Goal: Find contact information: Find contact information

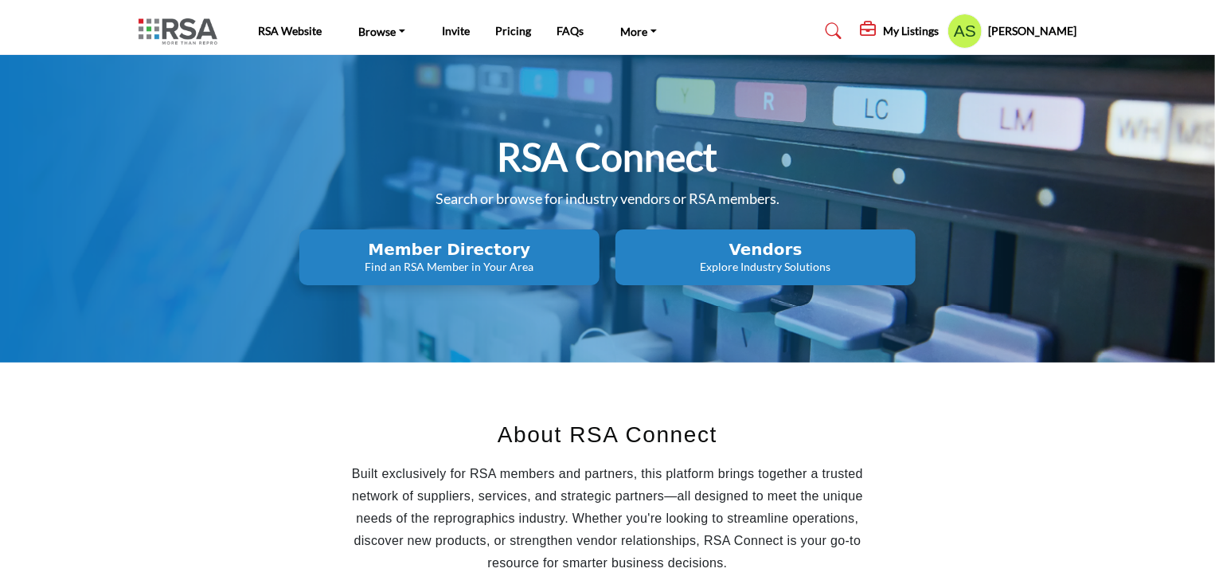
click at [452, 260] on p "Find an RSA Member in Your Area" at bounding box center [449, 267] width 291 height 16
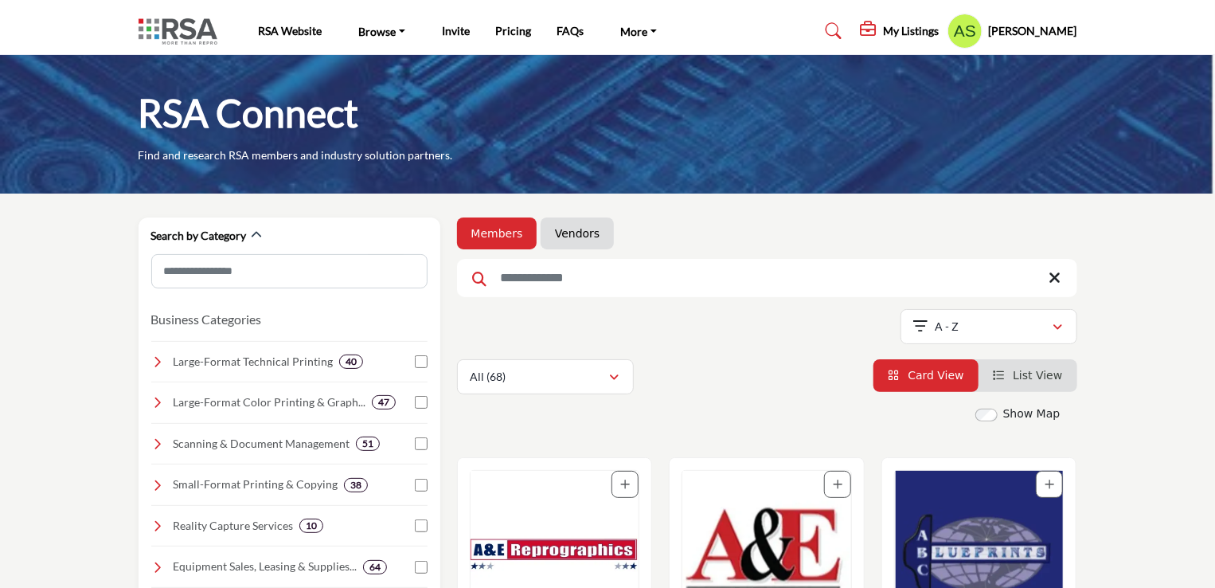
click at [564, 224] on li "Vendors" at bounding box center [577, 233] width 73 height 32
click at [577, 237] on link "Vendors" at bounding box center [577, 233] width 45 height 16
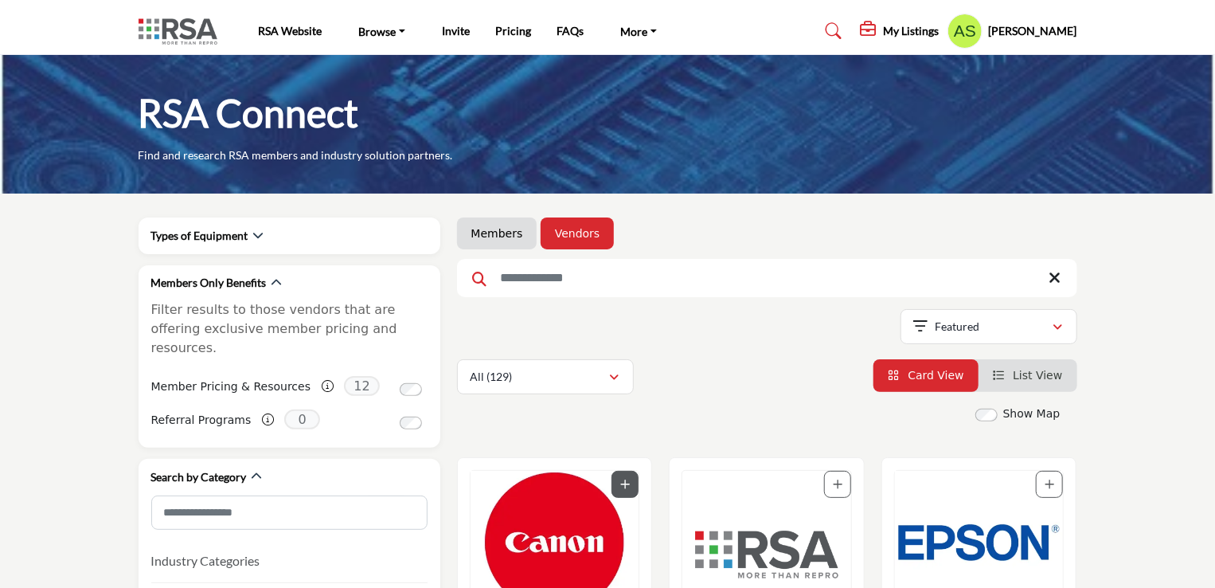
click at [568, 287] on input "Search Keyword" at bounding box center [767, 278] width 620 height 38
type input "*"
click at [962, 492] on img "Open Listing in new tab" at bounding box center [979, 542] width 169 height 143
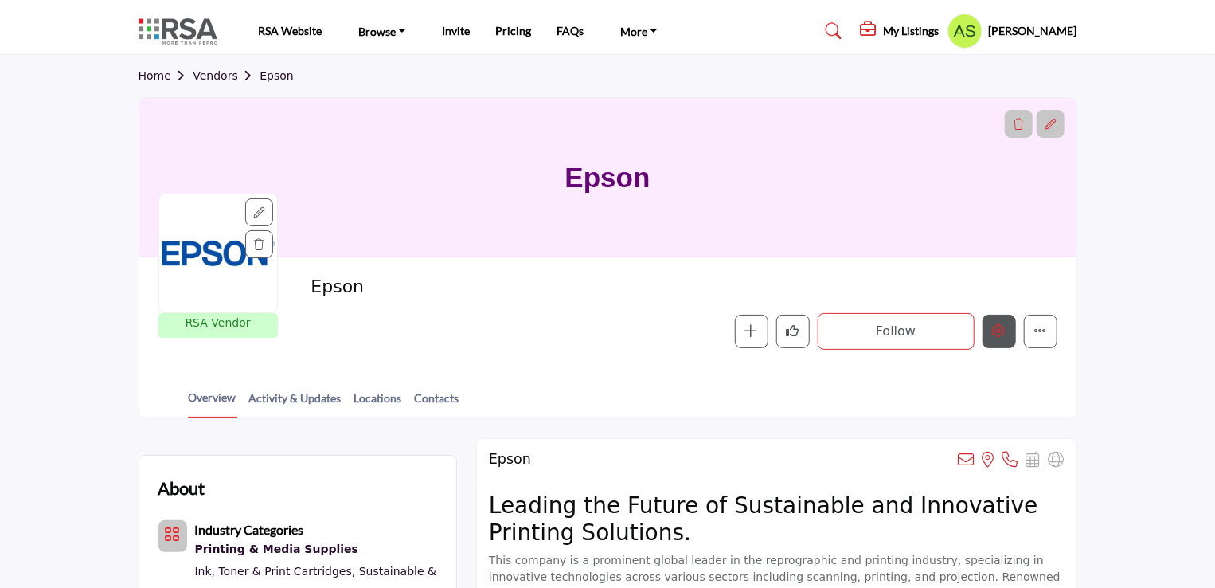
click at [994, 338] on button "Edit company" at bounding box center [999, 331] width 33 height 33
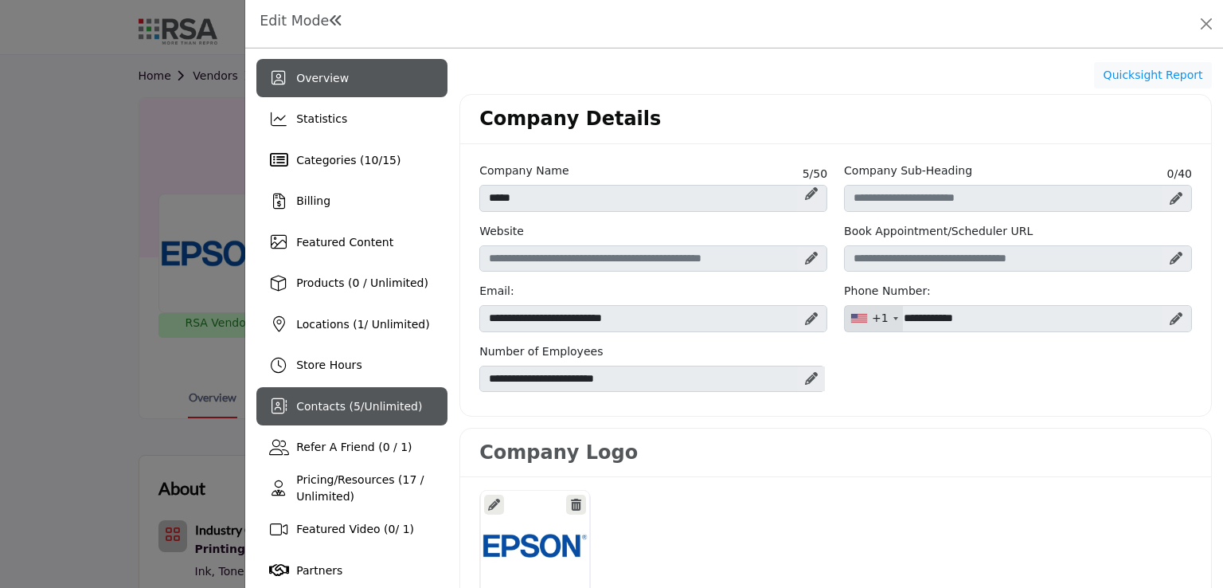
click at [313, 396] on div "Contacts ( 5 / Unlimited )" at bounding box center [351, 406] width 191 height 38
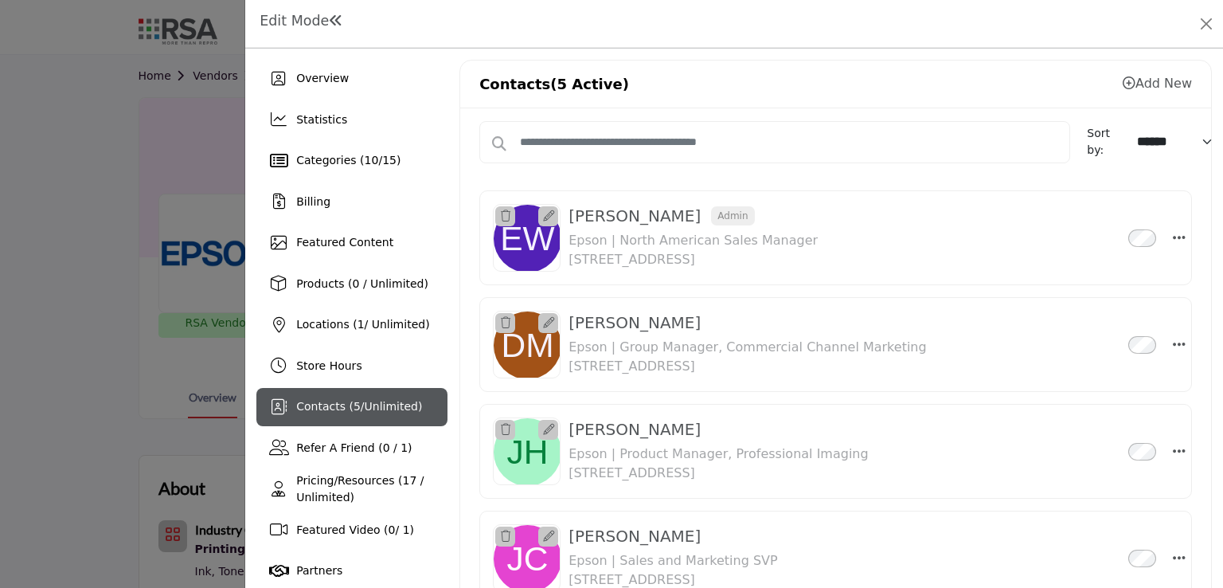
click at [58, 402] on div at bounding box center [611, 294] width 1223 height 588
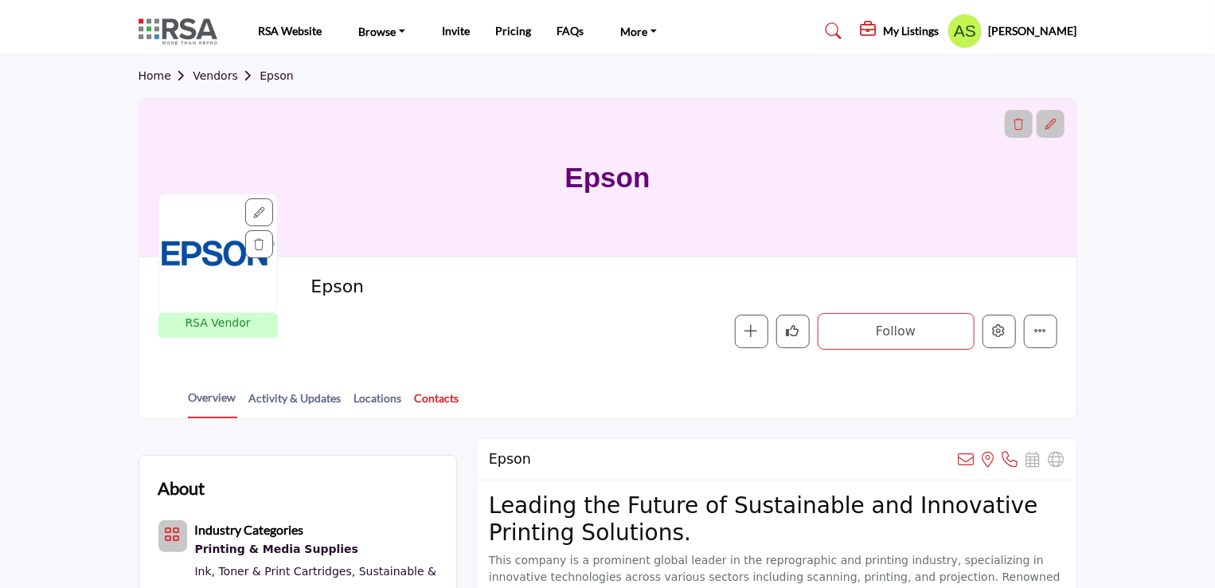
click at [452, 398] on link "Contacts" at bounding box center [437, 403] width 46 height 28
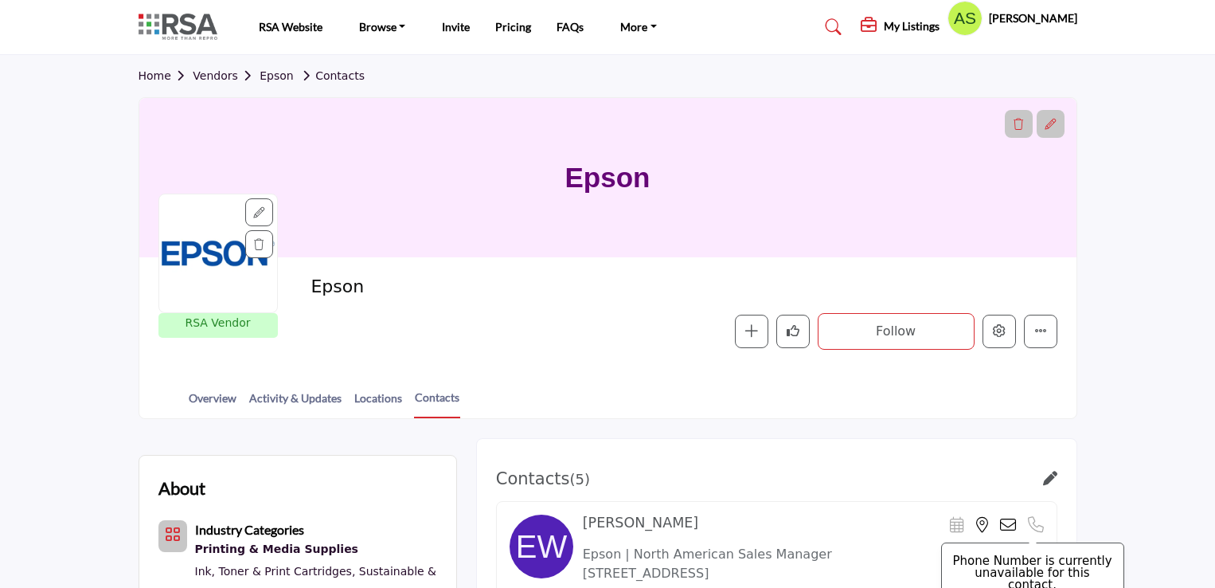
scroll to position [313, 0]
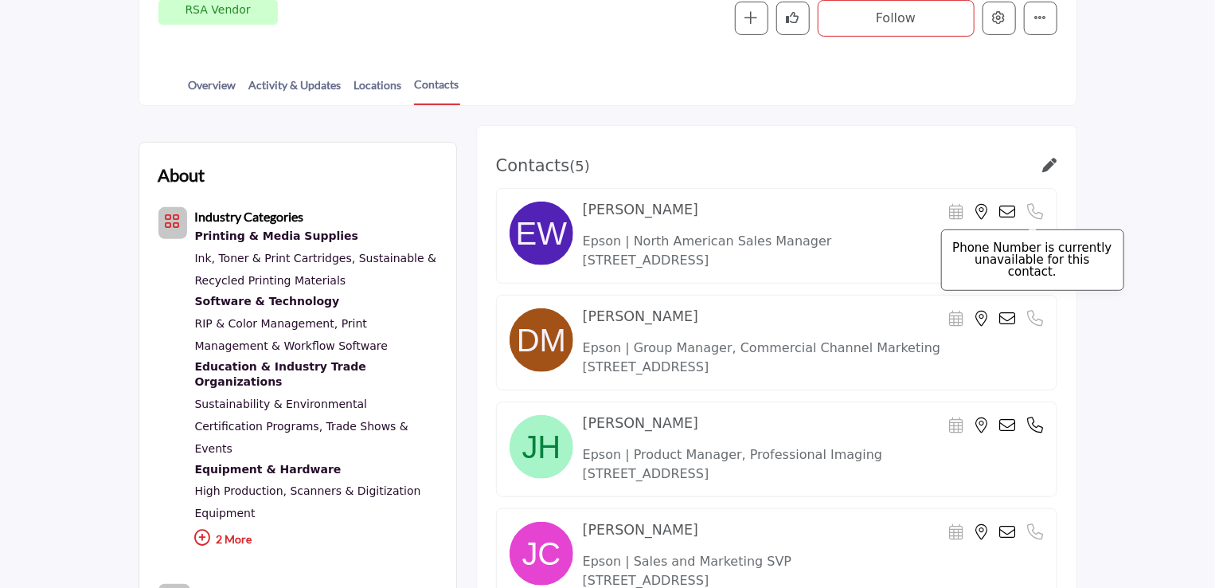
click at [1032, 205] on icon at bounding box center [1036, 212] width 16 height 16
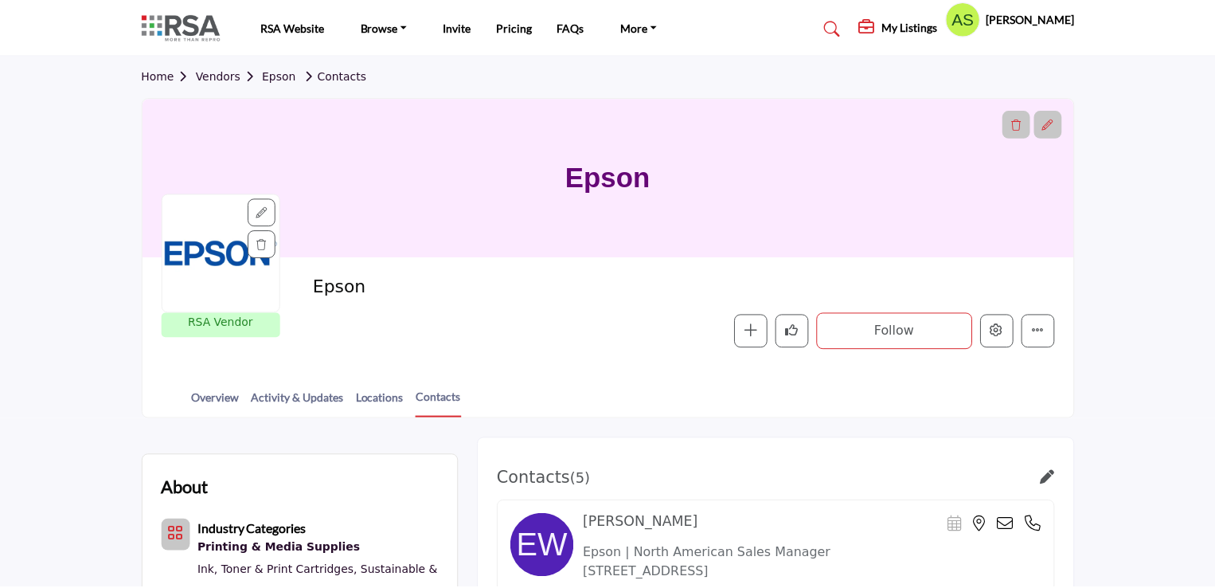
scroll to position [313, 0]
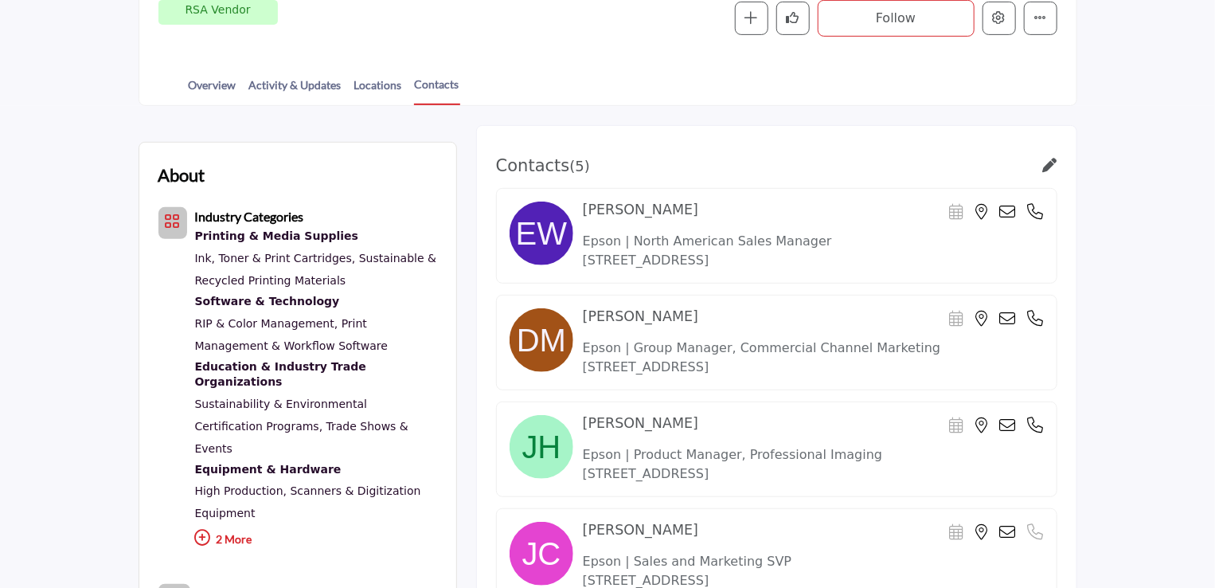
click at [1033, 208] on icon at bounding box center [1036, 212] width 16 height 16
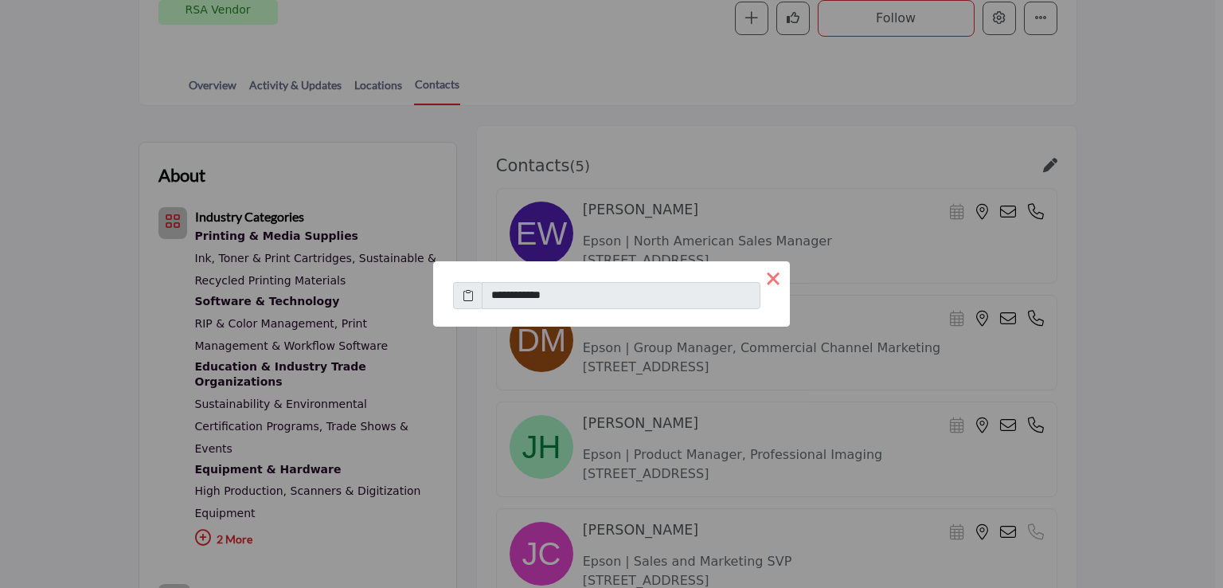
click at [776, 278] on button "×" at bounding box center [773, 277] width 33 height 33
